Goal: Navigation & Orientation: Find specific page/section

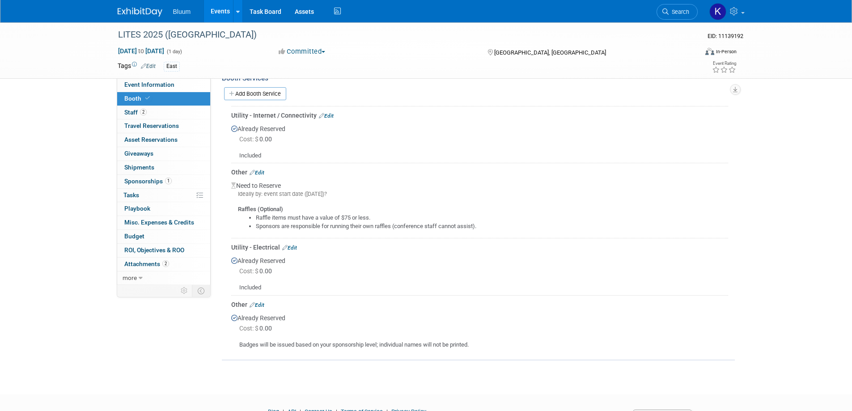
click at [224, 11] on link "Events" at bounding box center [220, 11] width 33 height 22
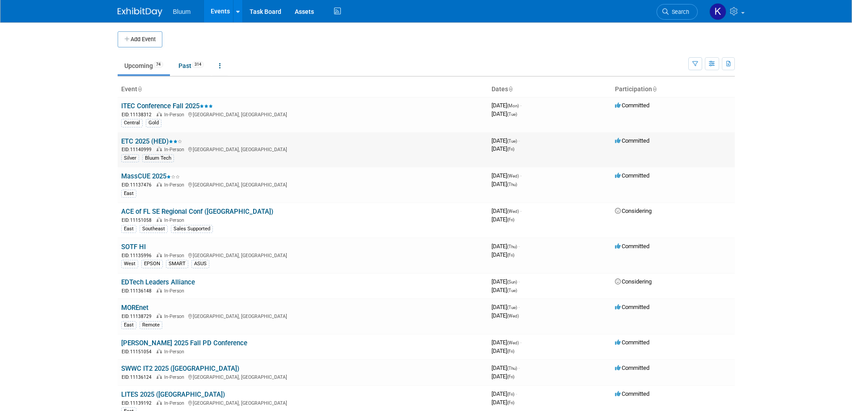
click at [154, 141] on link "ETC 2025 (HED)" at bounding box center [151, 141] width 61 height 8
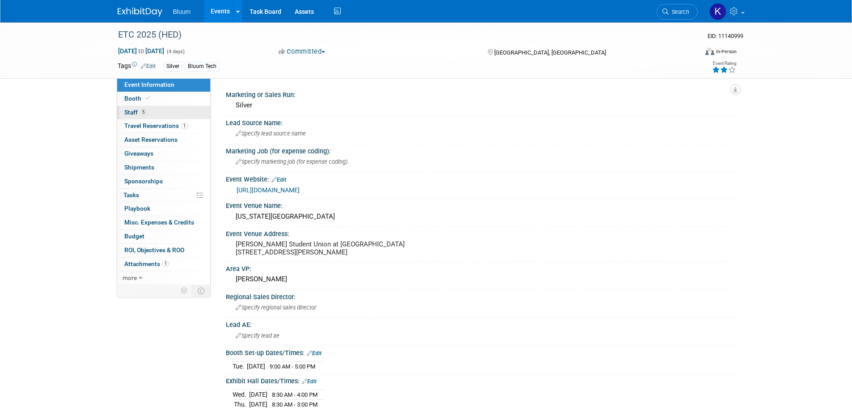
click at [135, 113] on span "Staff 5" at bounding box center [135, 112] width 22 height 7
